Goal: Task Accomplishment & Management: Use online tool/utility

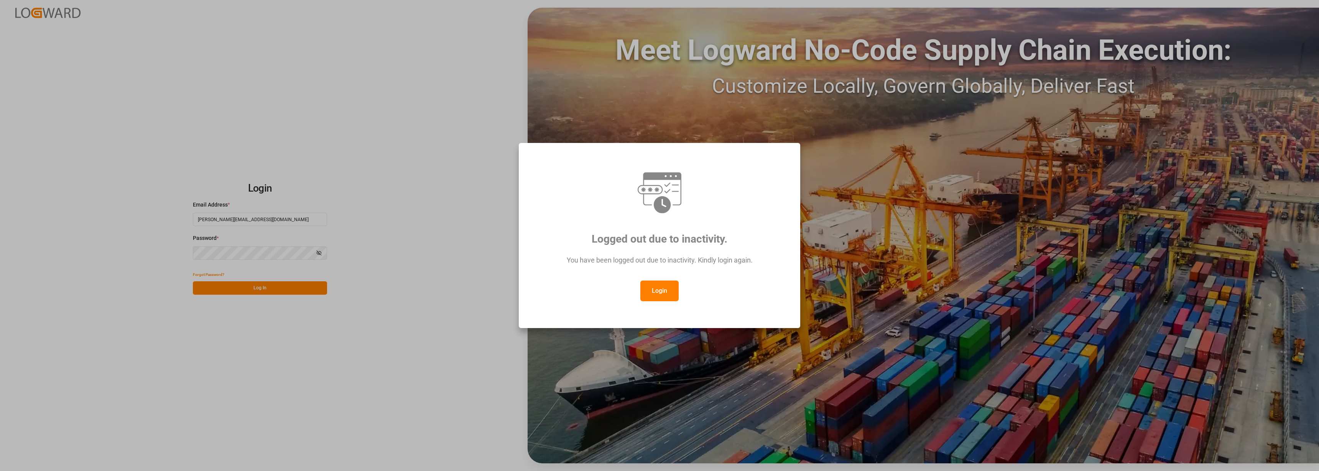
click at [669, 293] on button "Login" at bounding box center [659, 291] width 38 height 21
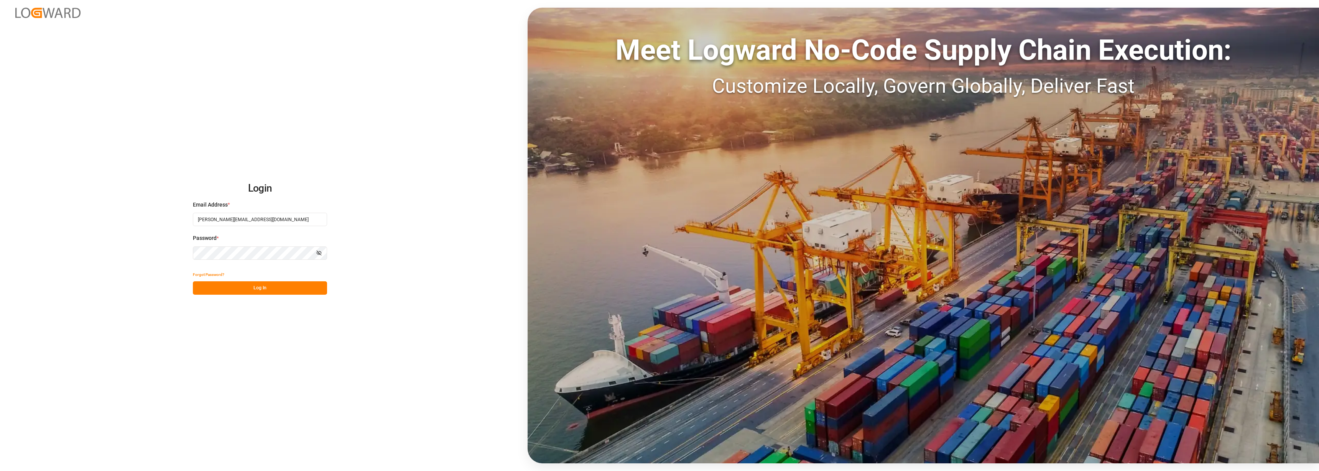
click at [266, 292] on button "Log In" at bounding box center [260, 287] width 134 height 13
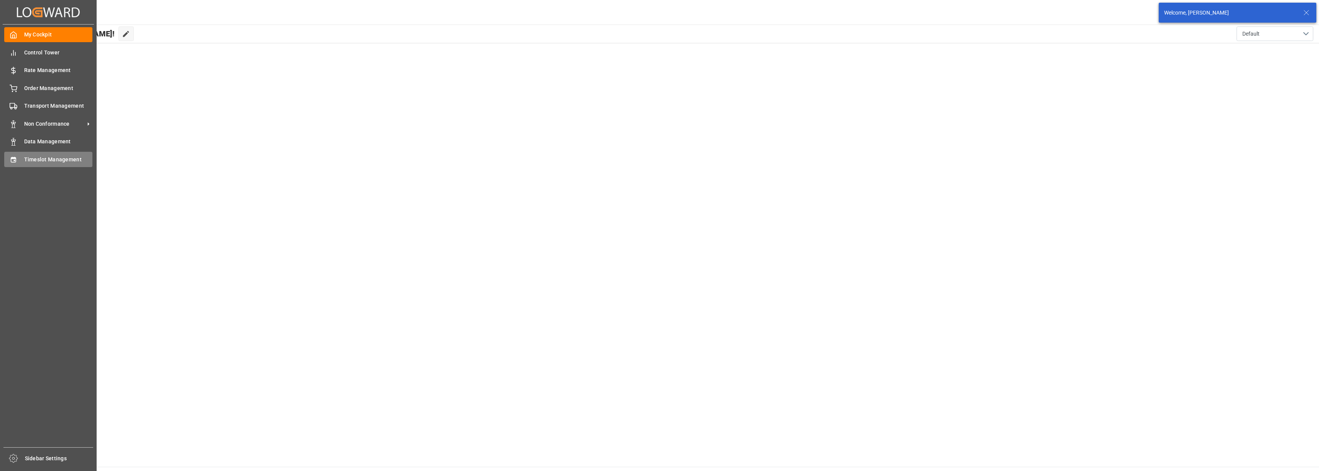
click at [56, 159] on span "Timeslot Management" at bounding box center [58, 160] width 69 height 8
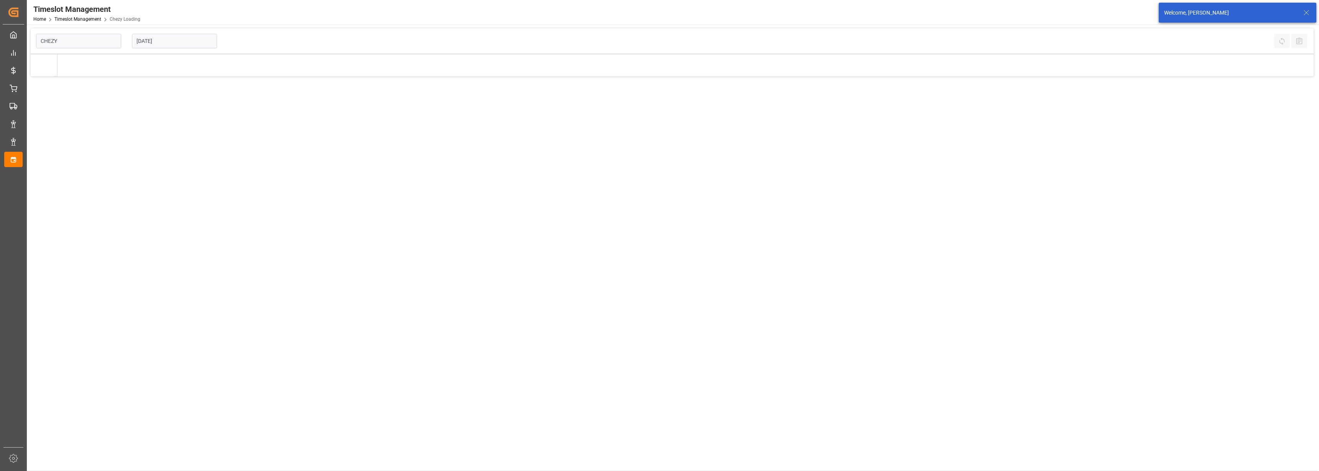
type input "Chezy Loading"
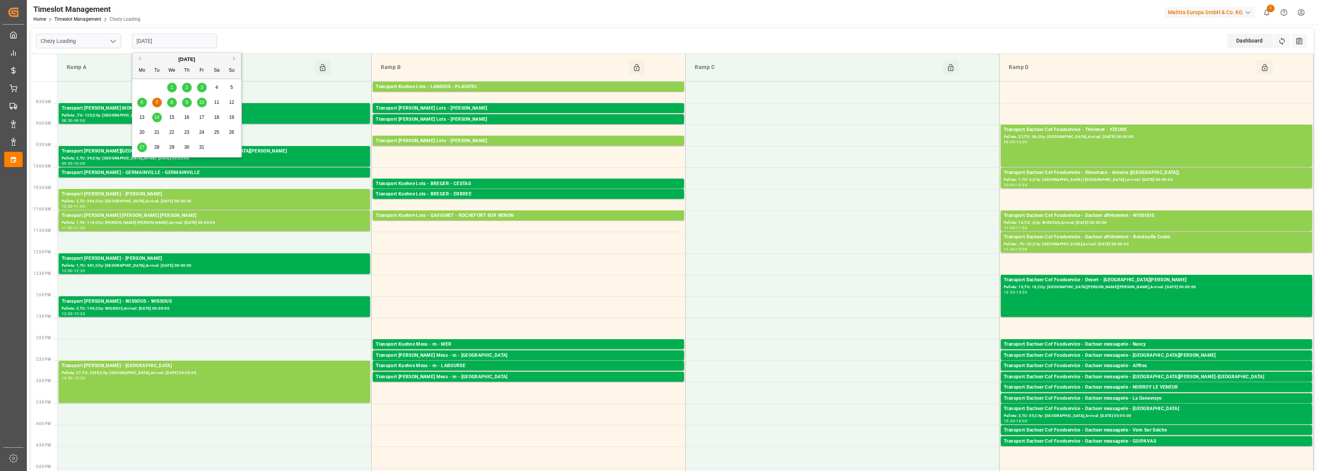
click at [149, 39] on input "07-10-2025" at bounding box center [174, 41] width 85 height 15
click at [173, 101] on div "8" at bounding box center [172, 102] width 10 height 9
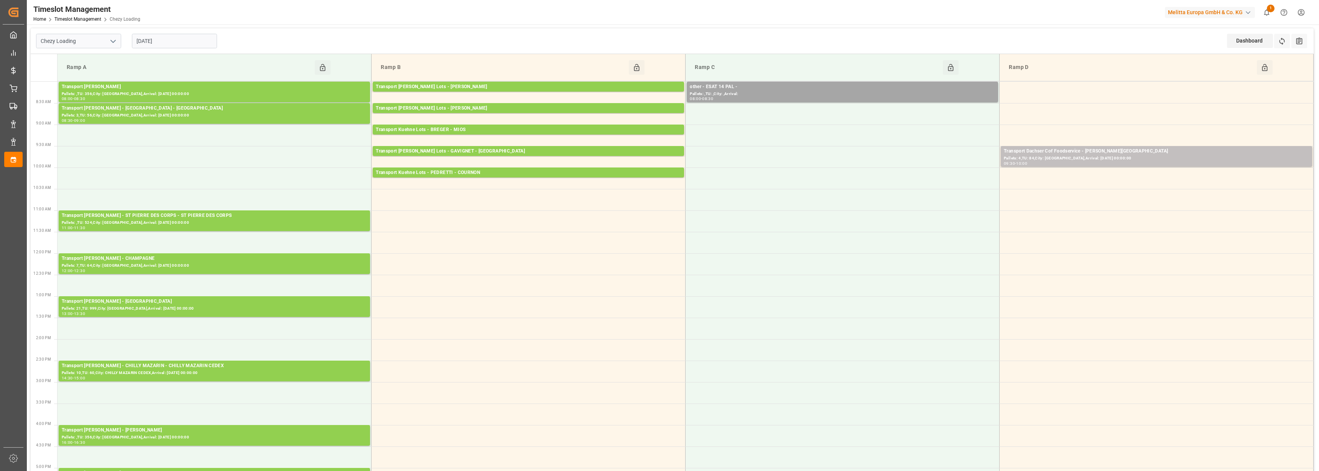
click at [167, 46] on input "08-10-2025" at bounding box center [174, 41] width 85 height 15
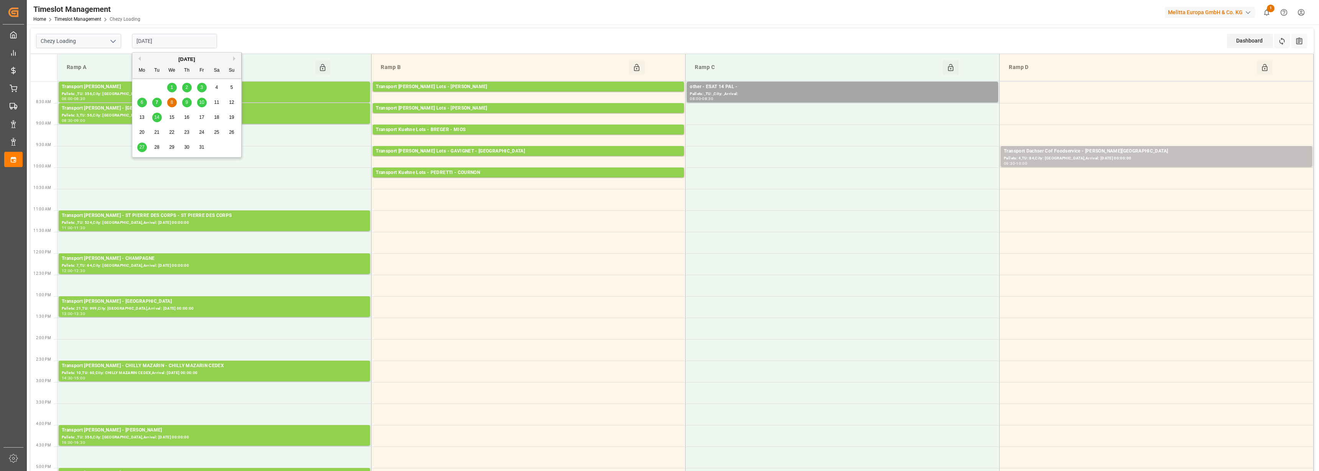
click at [188, 102] on div "9" at bounding box center [187, 102] width 10 height 9
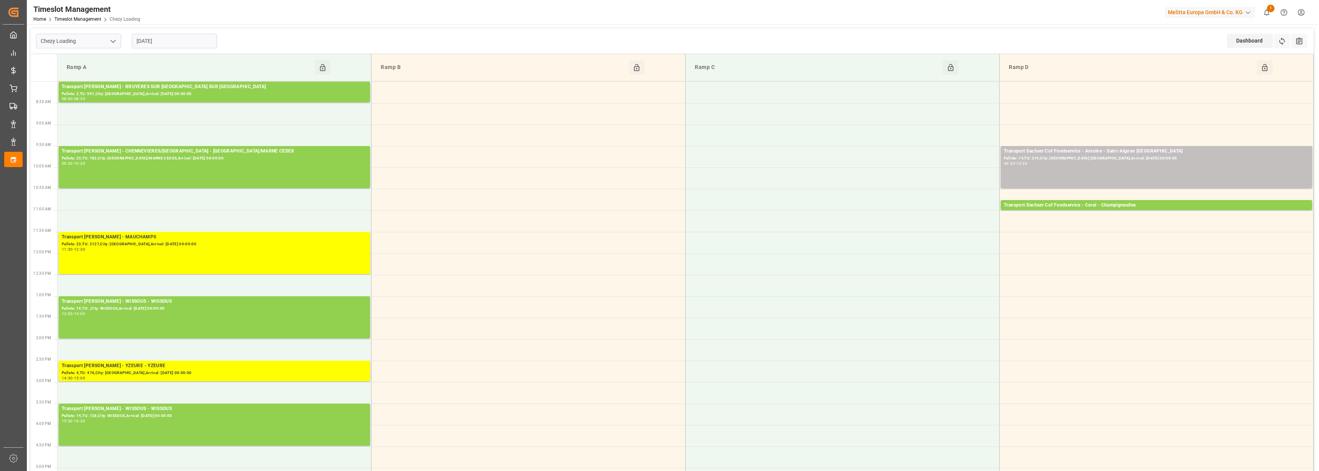
click at [169, 39] on input "09-10-2025" at bounding box center [174, 41] width 85 height 15
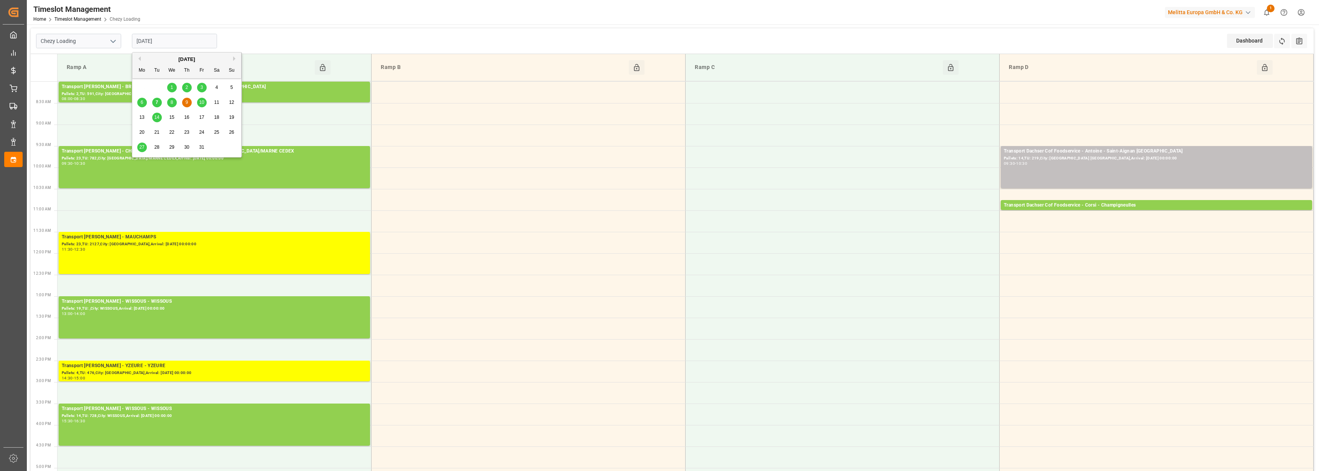
click at [202, 104] on span "10" at bounding box center [201, 102] width 5 height 5
type input "10-10-2025"
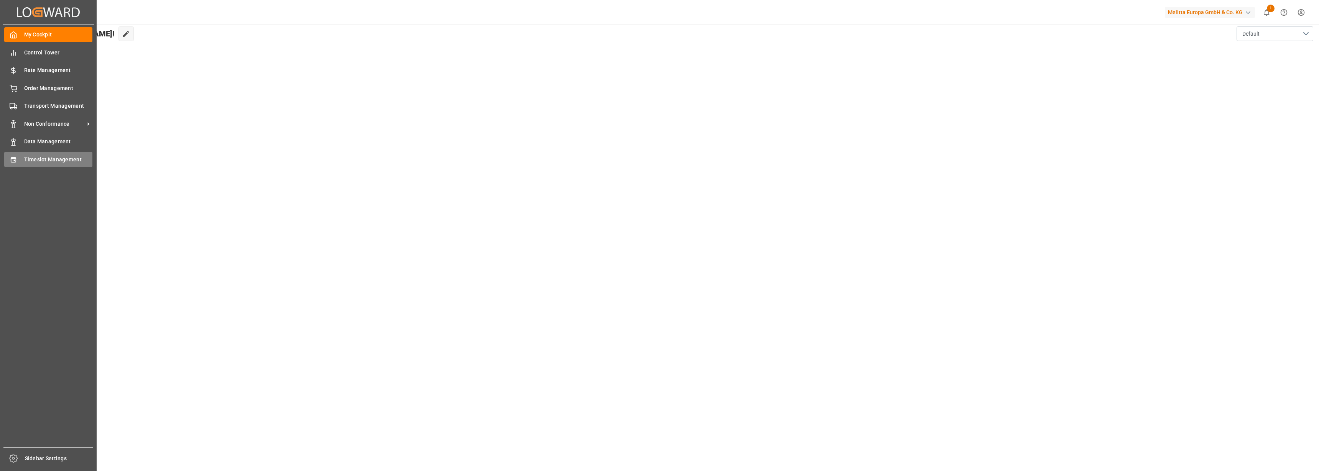
click at [20, 161] on div "Timeslot Management Timeslot Management" at bounding box center [48, 159] width 88 height 15
